Goal: Task Accomplishment & Management: Manage account settings

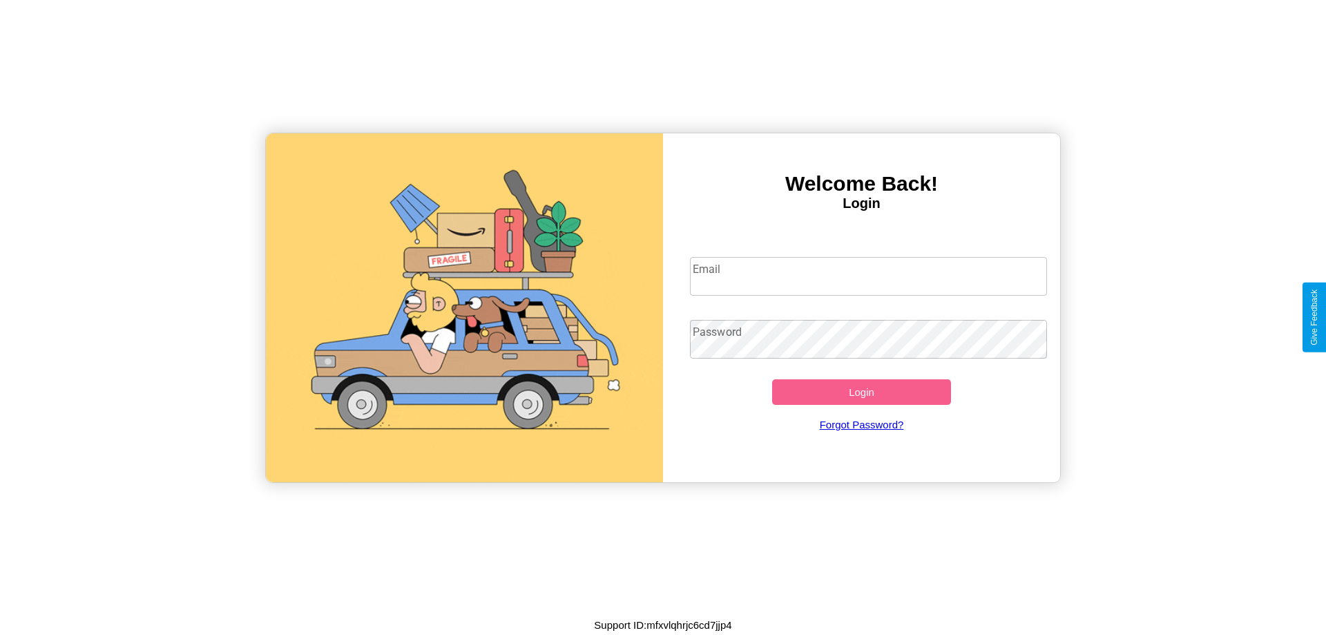
click at [868, 276] on input "Email" at bounding box center [869, 276] width 358 height 39
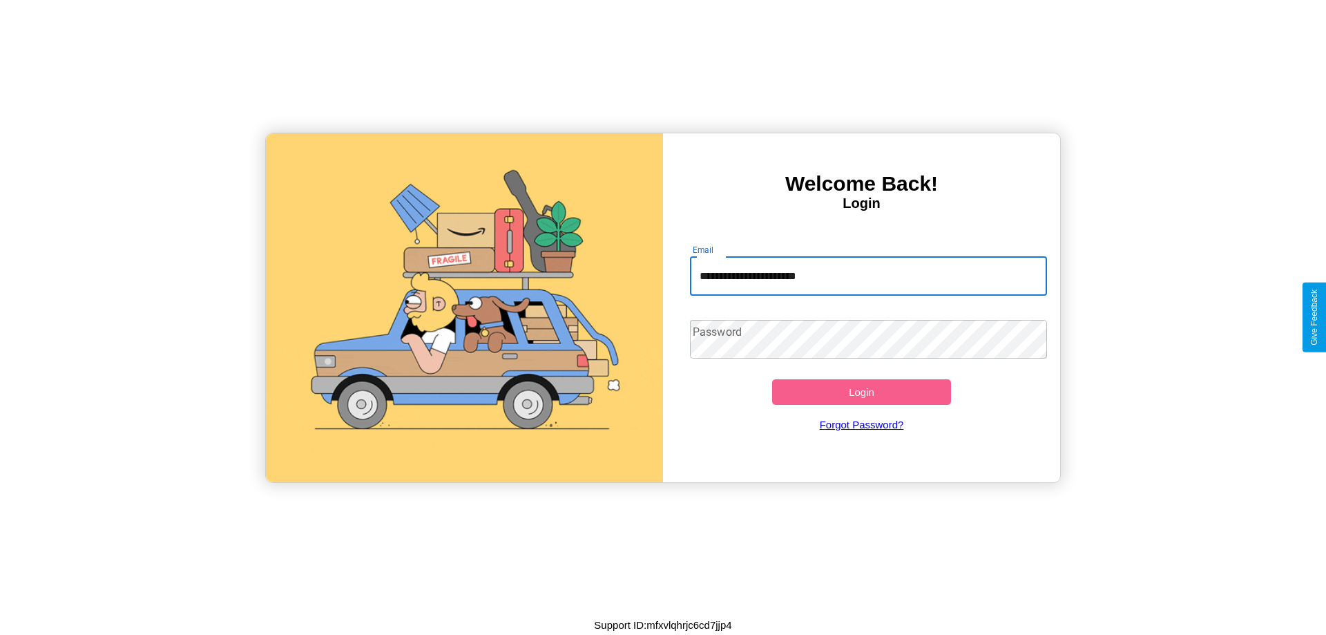
type input "**********"
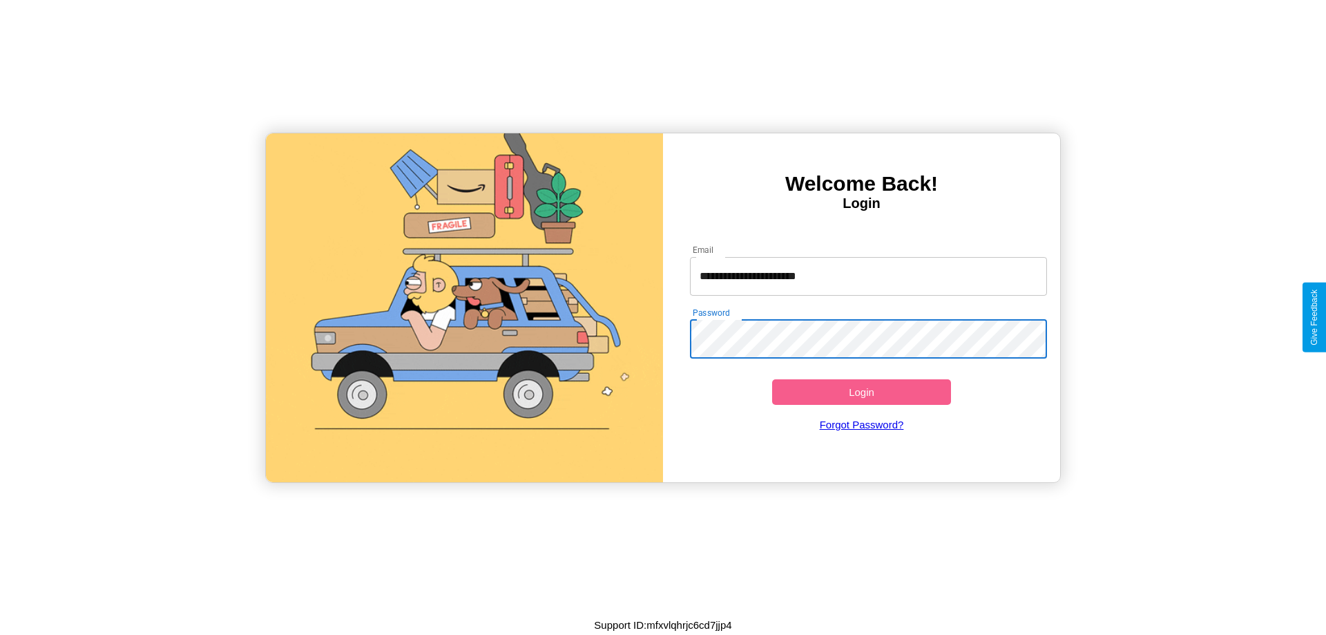
click at [861, 392] on button "Login" at bounding box center [861, 392] width 179 height 26
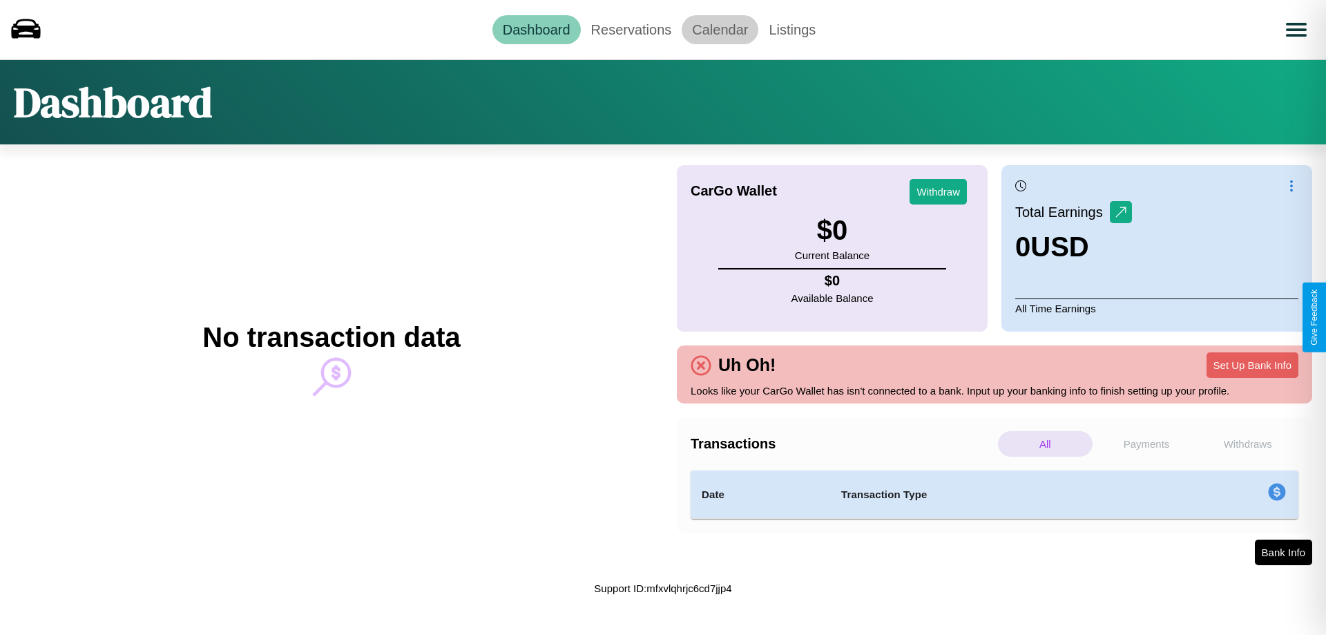
click at [720, 29] on link "Calendar" at bounding box center [720, 29] width 77 height 29
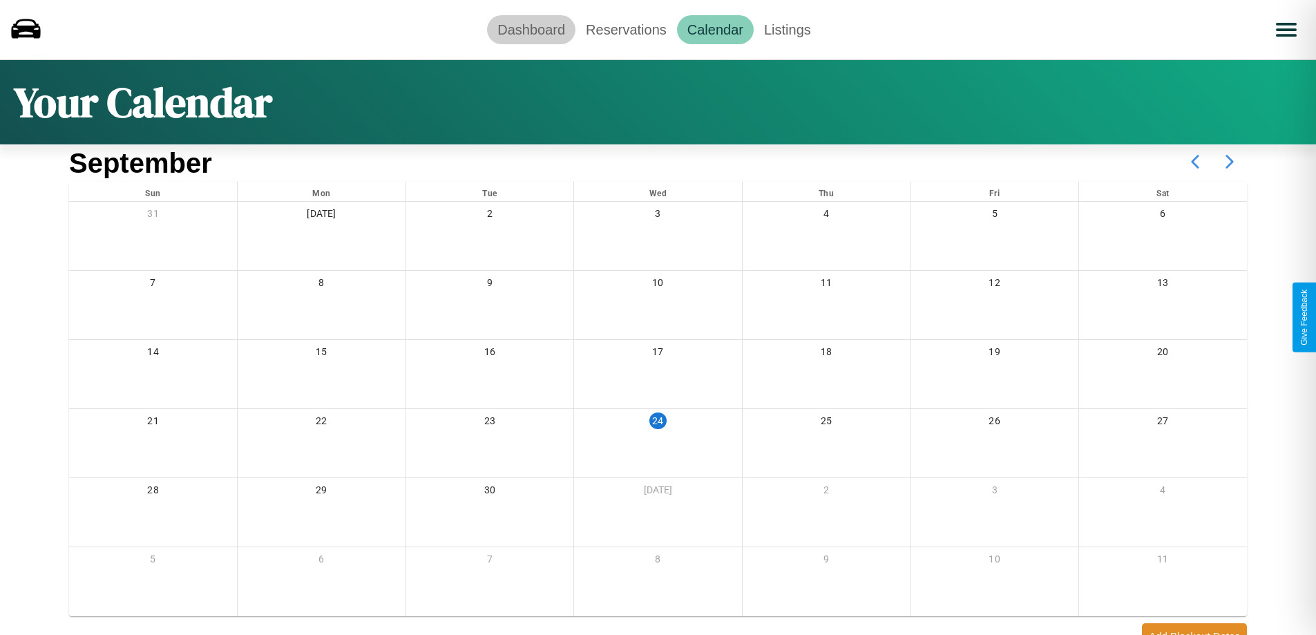
click at [531, 29] on link "Dashboard" at bounding box center [531, 29] width 88 height 29
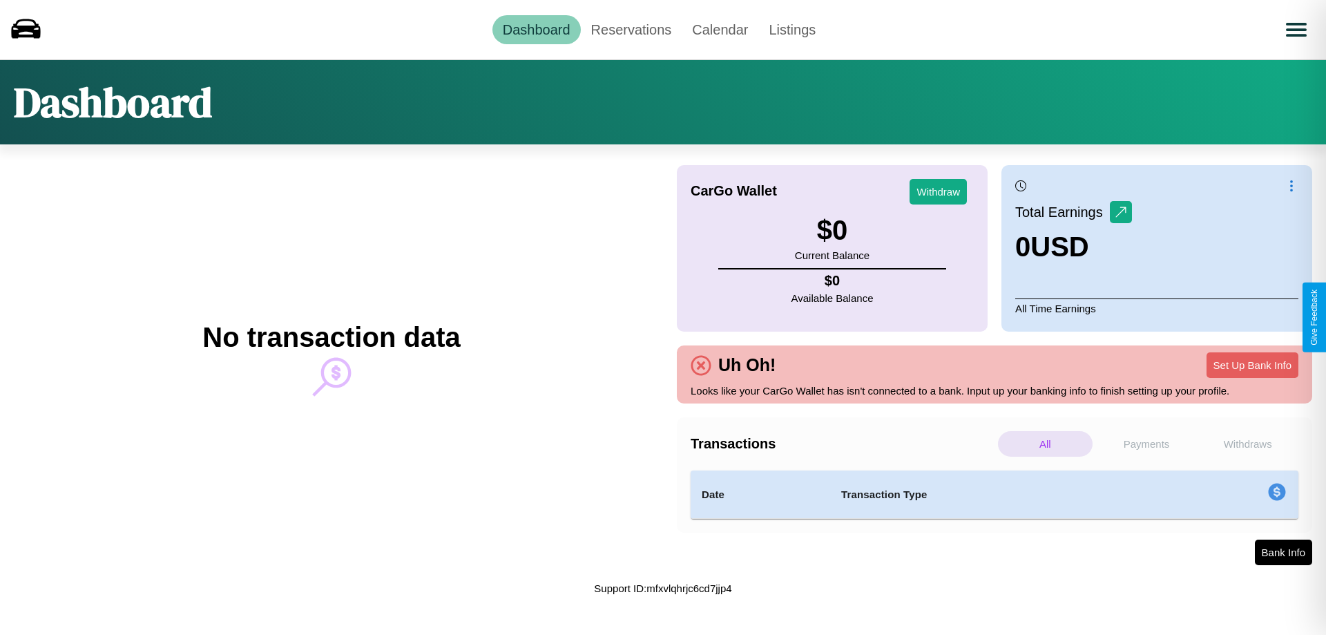
click at [1147, 443] on p "Payments" at bounding box center [1147, 444] width 95 height 26
click at [631, 29] on link "Reservations" at bounding box center [632, 29] width 102 height 29
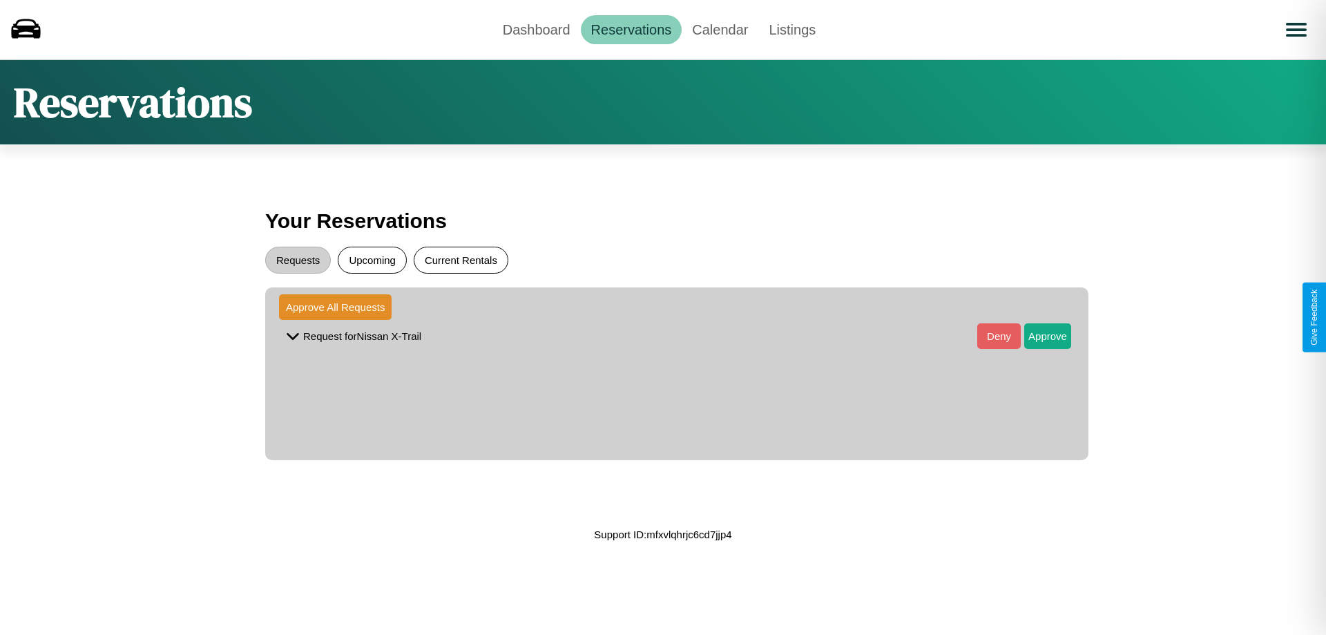
click at [461, 260] on button "Current Rentals" at bounding box center [461, 260] width 95 height 27
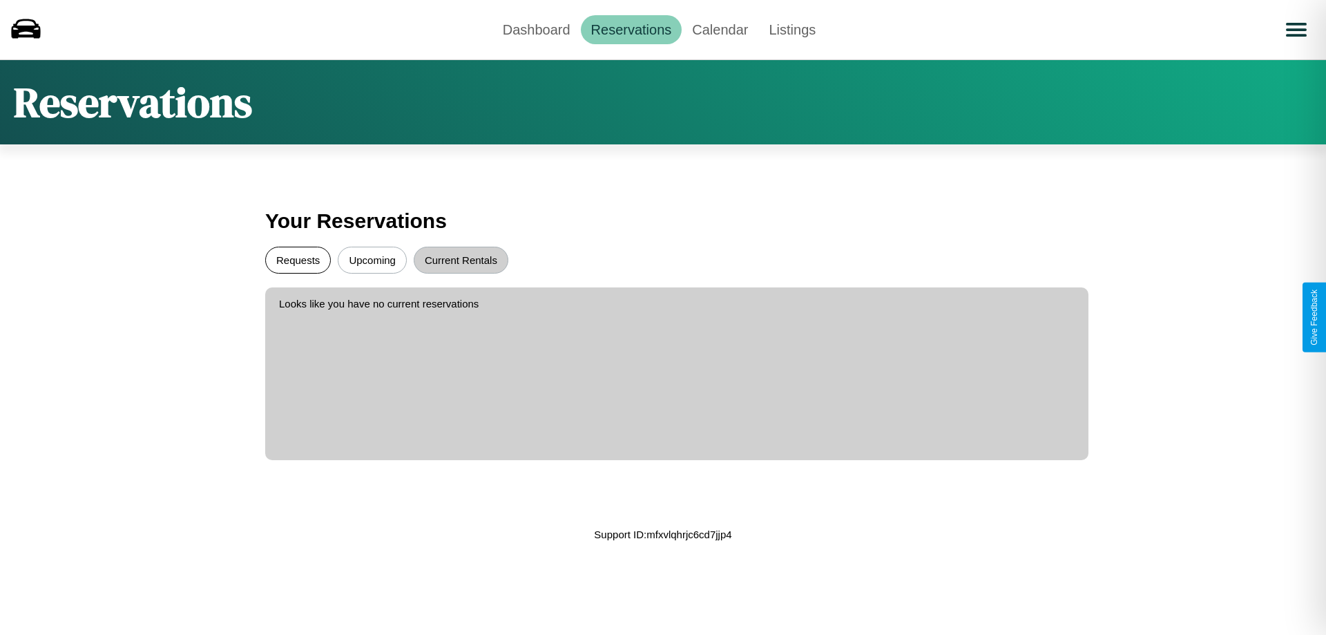
click at [298, 260] on button "Requests" at bounding box center [298, 260] width 66 height 27
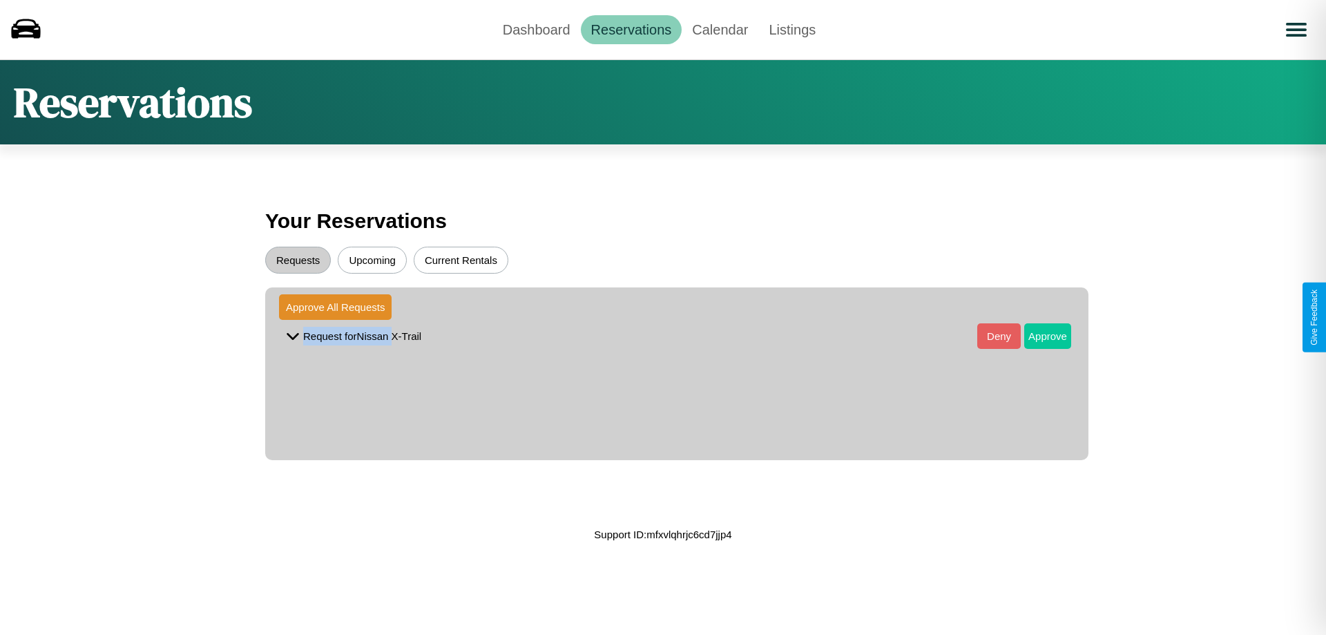
click at [1037, 336] on button "Approve" at bounding box center [1047, 336] width 47 height 26
